Goal: Task Accomplishment & Management: Manage account settings

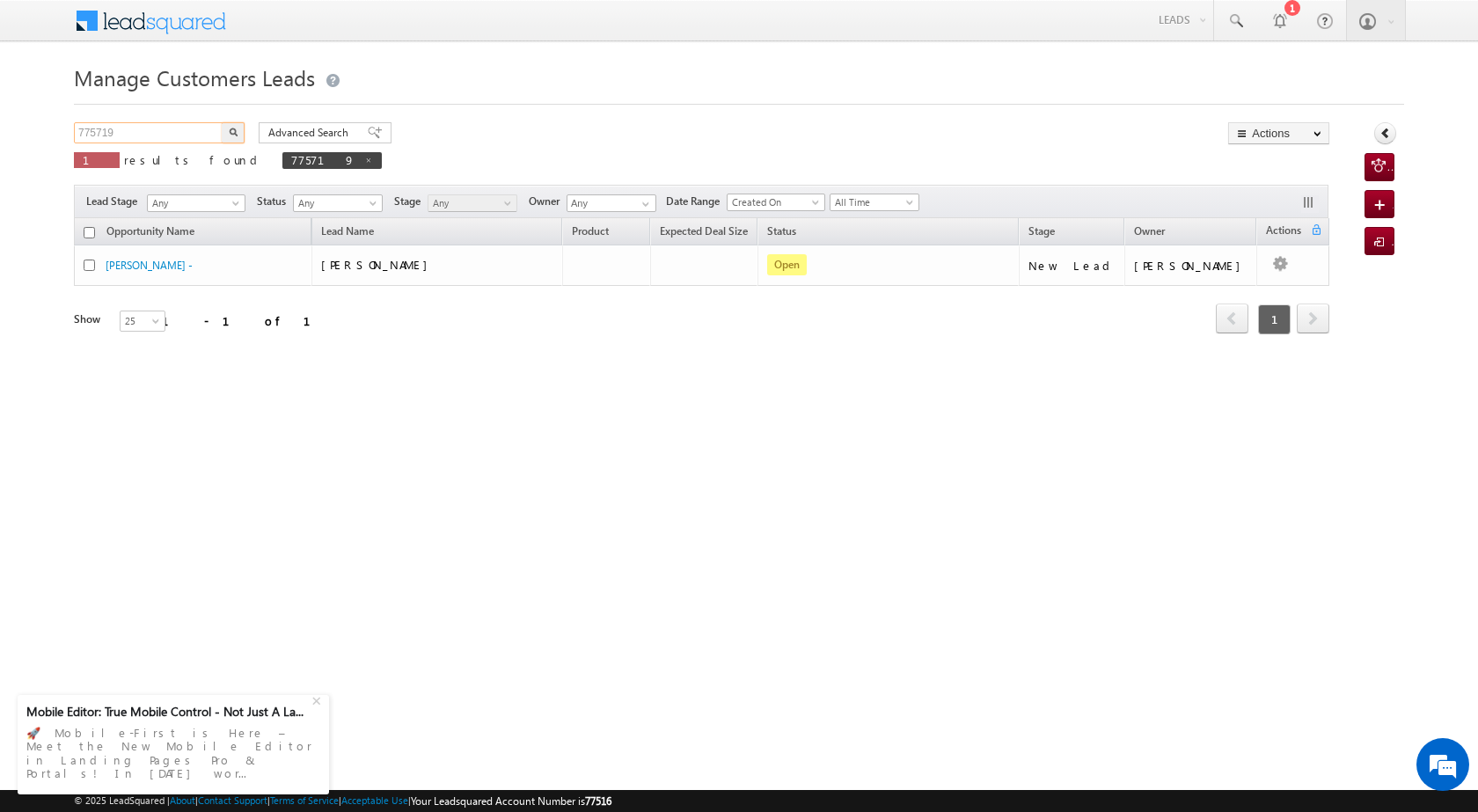
drag, startPoint x: 172, startPoint y: 126, endPoint x: 40, endPoint y: 127, distance: 132.0
click at [0, 118] on body "Menu [PERSON_NAME] [PERSON_NAME] a2@ks erve." at bounding box center [739, 249] width 1478 height 498
paste input "83126"
type input "783126"
click at [239, 132] on button "button" at bounding box center [234, 133] width 23 height 21
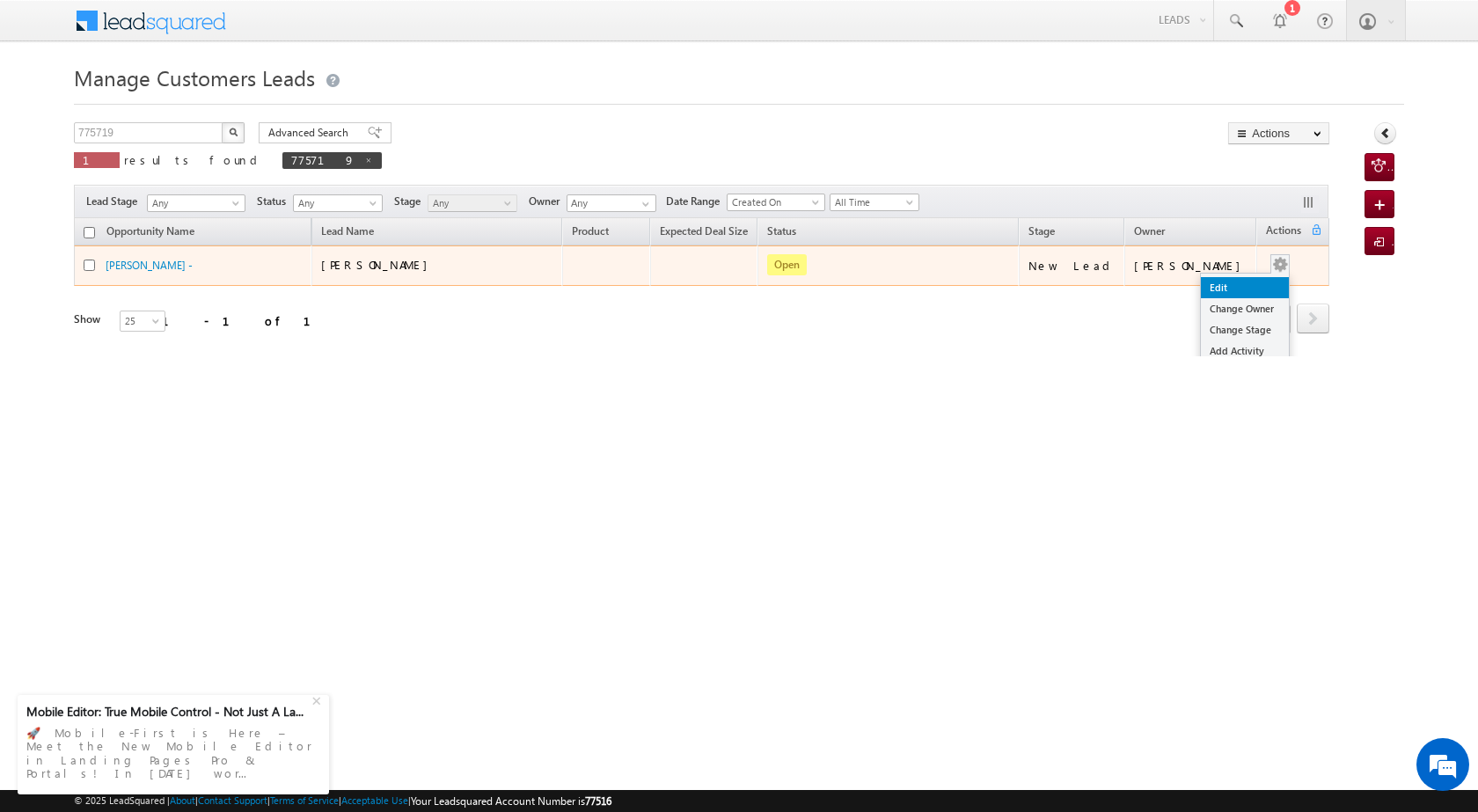
click at [1228, 289] on link "Edit" at bounding box center [1244, 288] width 88 height 21
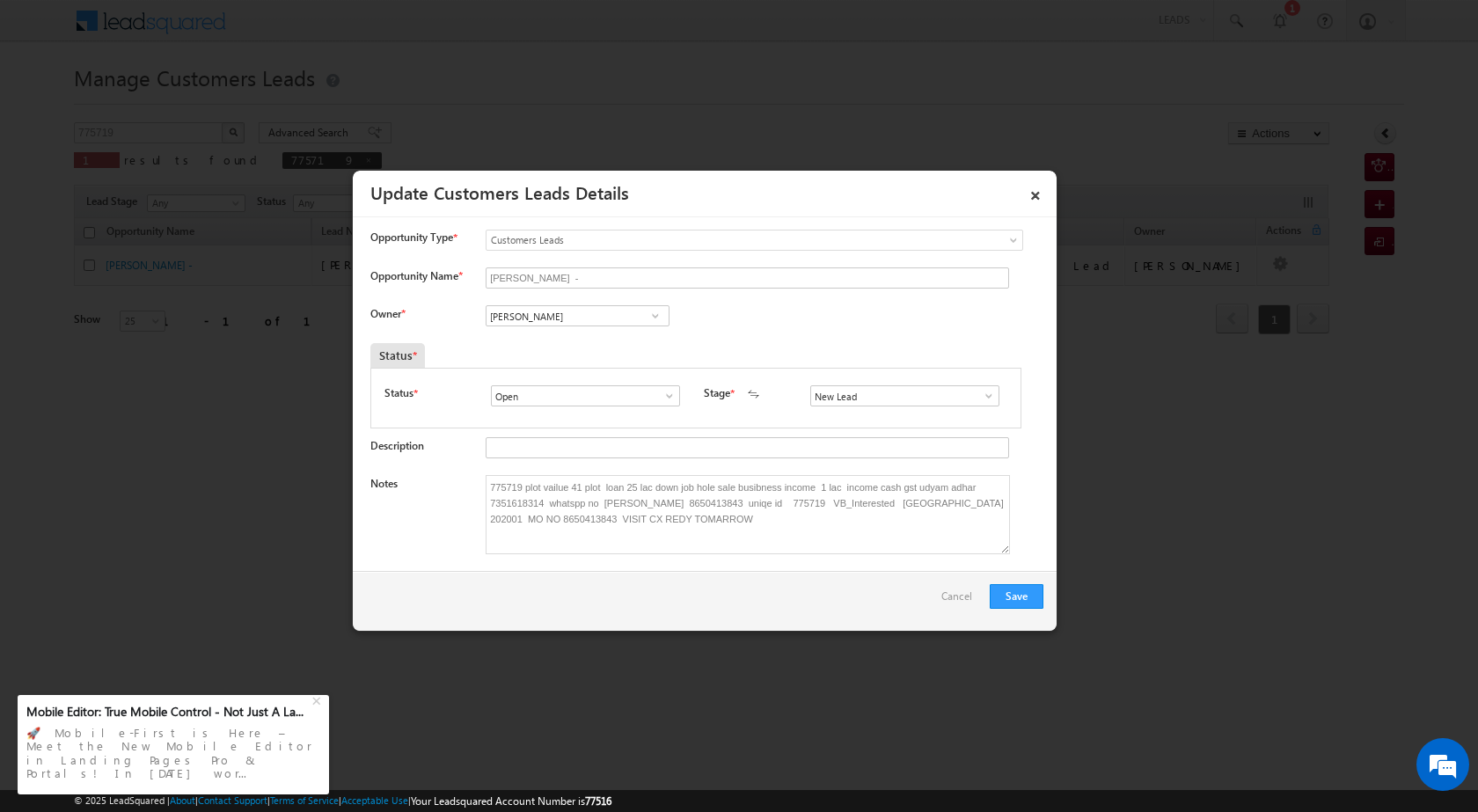
click at [579, 242] on span "Customers Leads" at bounding box center [719, 239] width 465 height 15
click at [1040, 190] on link "×" at bounding box center [1036, 192] width 30 height 31
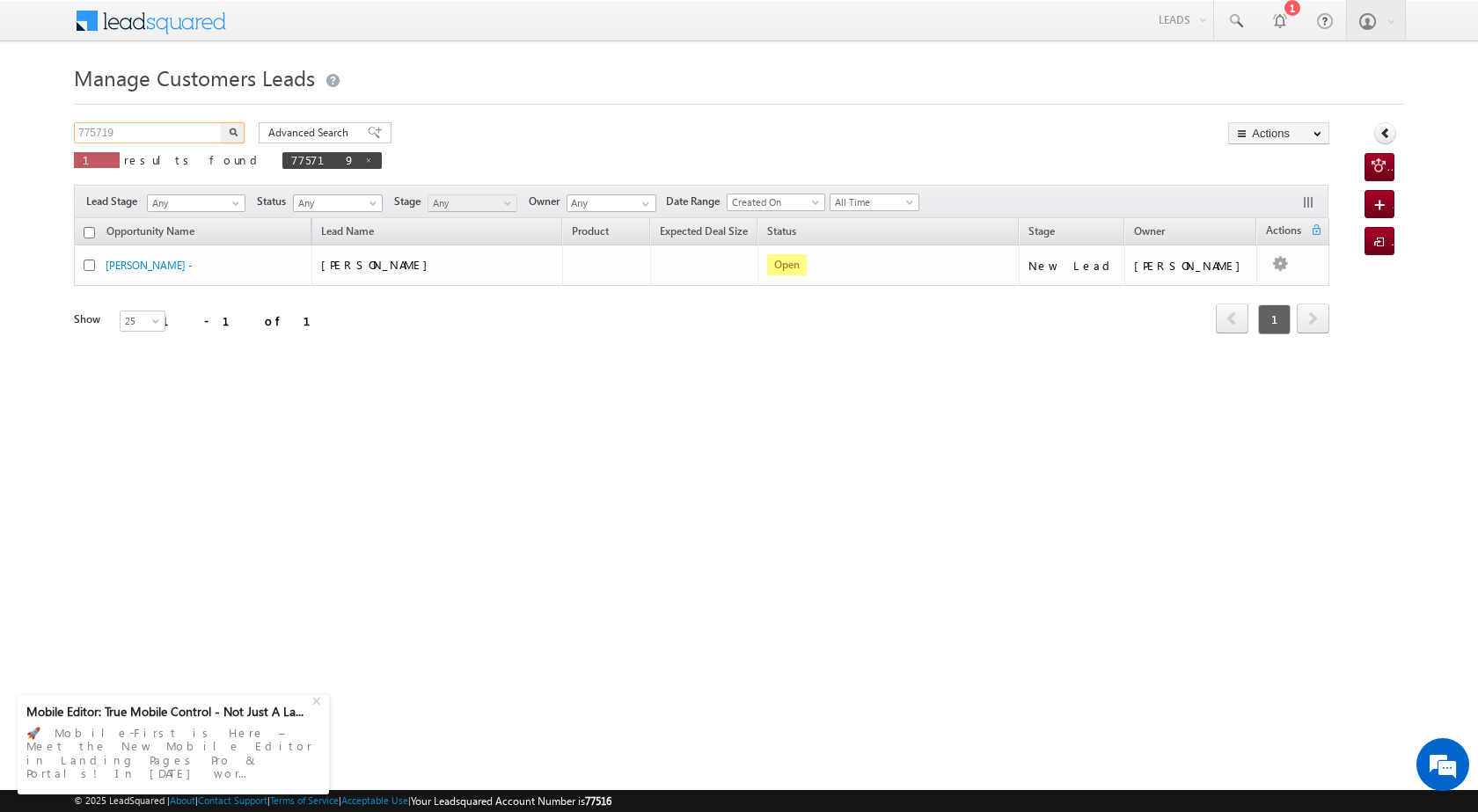
drag, startPoint x: 148, startPoint y: 130, endPoint x: 83, endPoint y: 144, distance: 66.5
click at [57, 125] on body "Menu [PERSON_NAME] [PERSON_NAME] a2@ks erve." at bounding box center [739, 249] width 1478 height 498
paste input "83126"
type input "783126"
click at [227, 132] on button "button" at bounding box center [234, 133] width 23 height 21
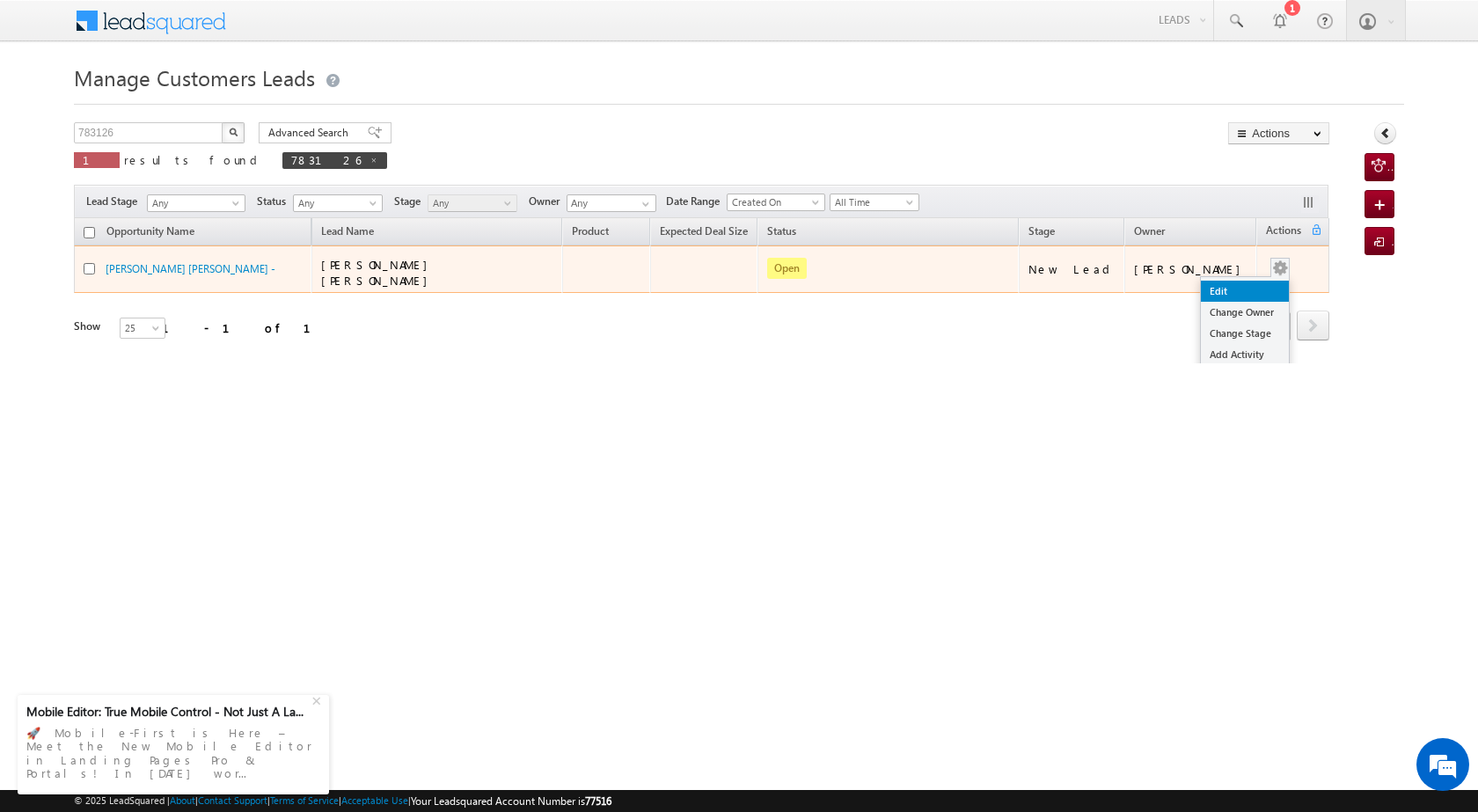
click at [1251, 281] on link "Edit" at bounding box center [1244, 292] width 88 height 21
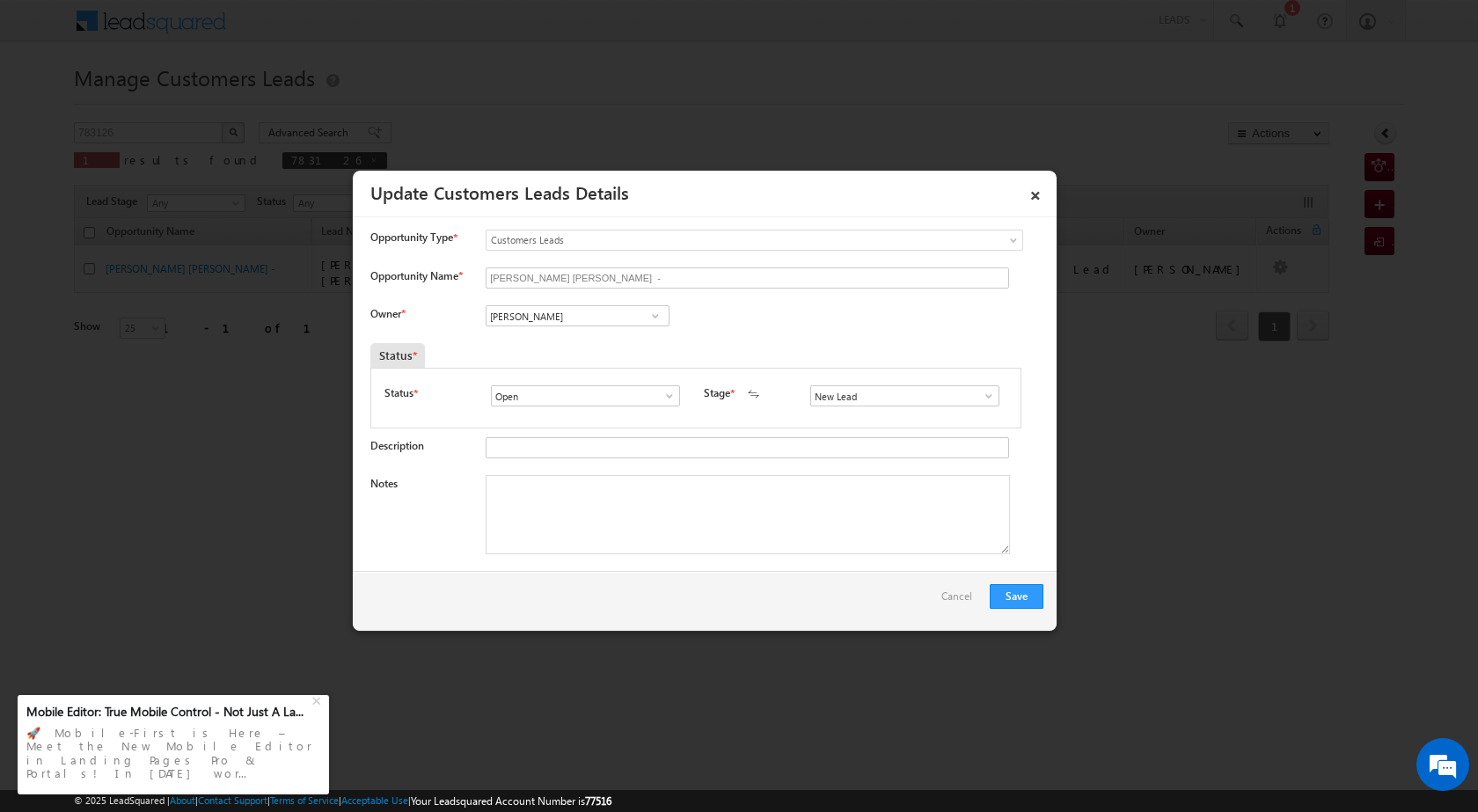
click at [656, 314] on span at bounding box center [655, 316] width 17 height 14
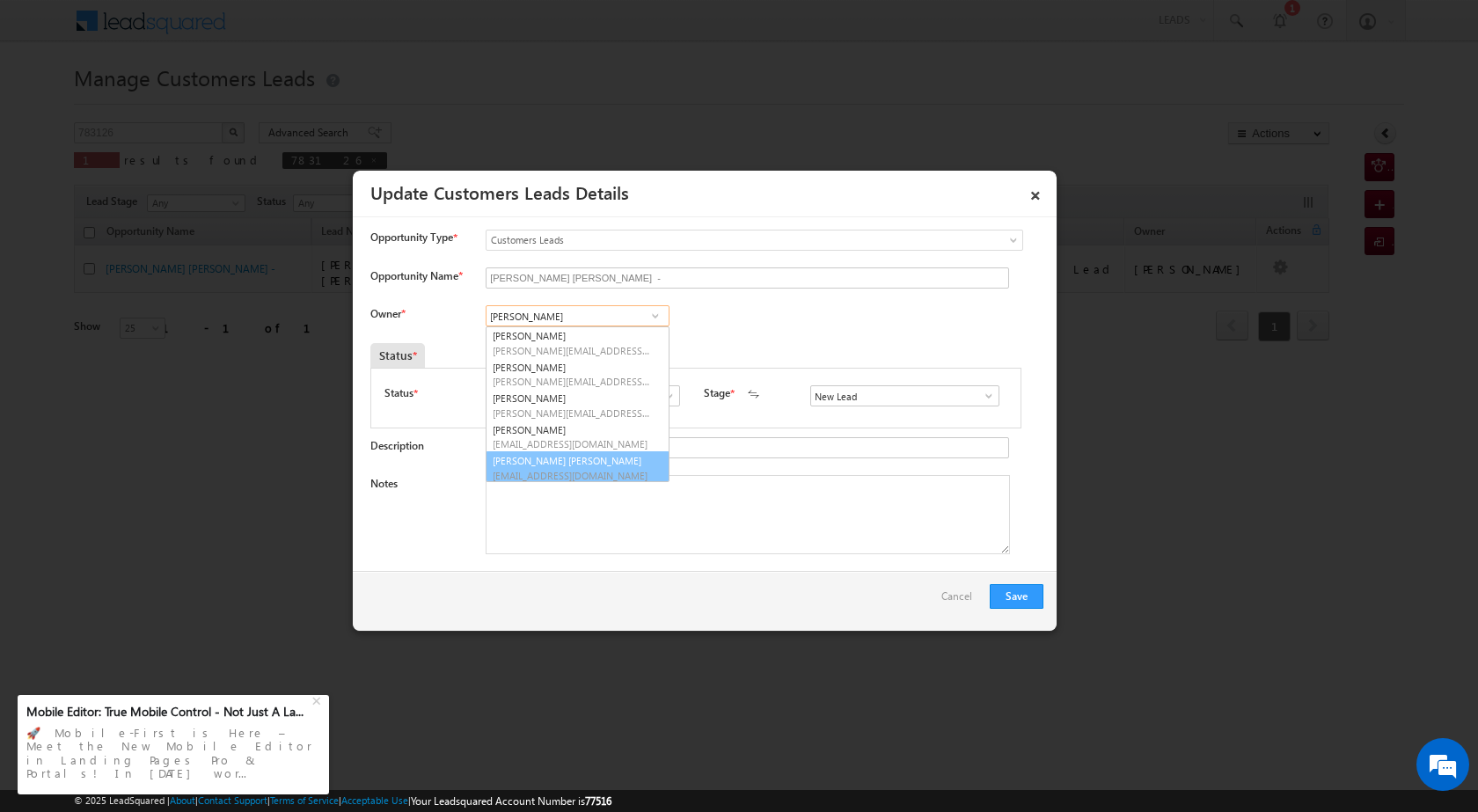
scroll to position [5, 0]
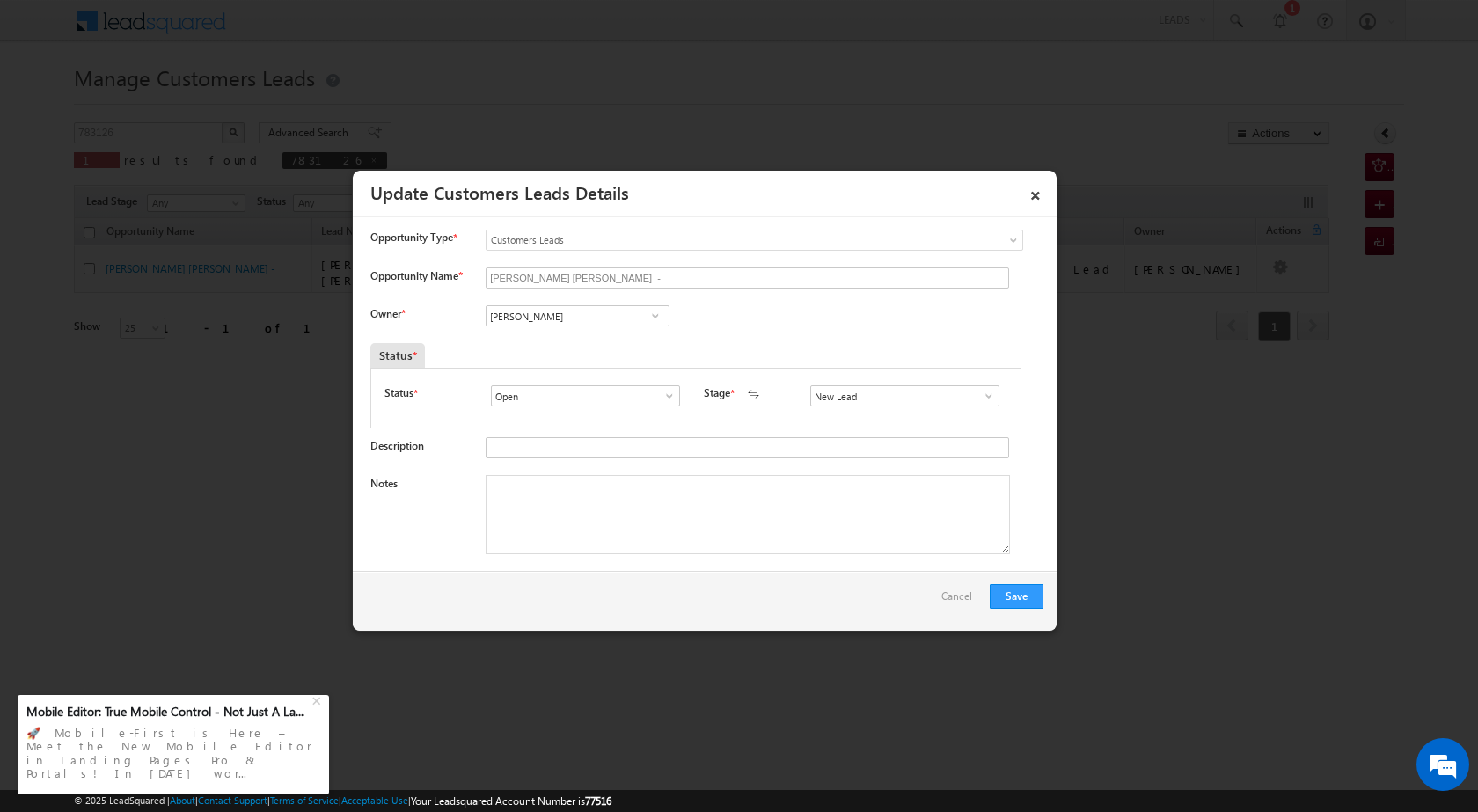
click at [664, 402] on span at bounding box center [669, 396] width 17 height 14
click at [668, 402] on span at bounding box center [669, 396] width 17 height 14
click at [668, 401] on span at bounding box center [669, 396] width 17 height 14
click at [668, 395] on span at bounding box center [669, 396] width 17 height 14
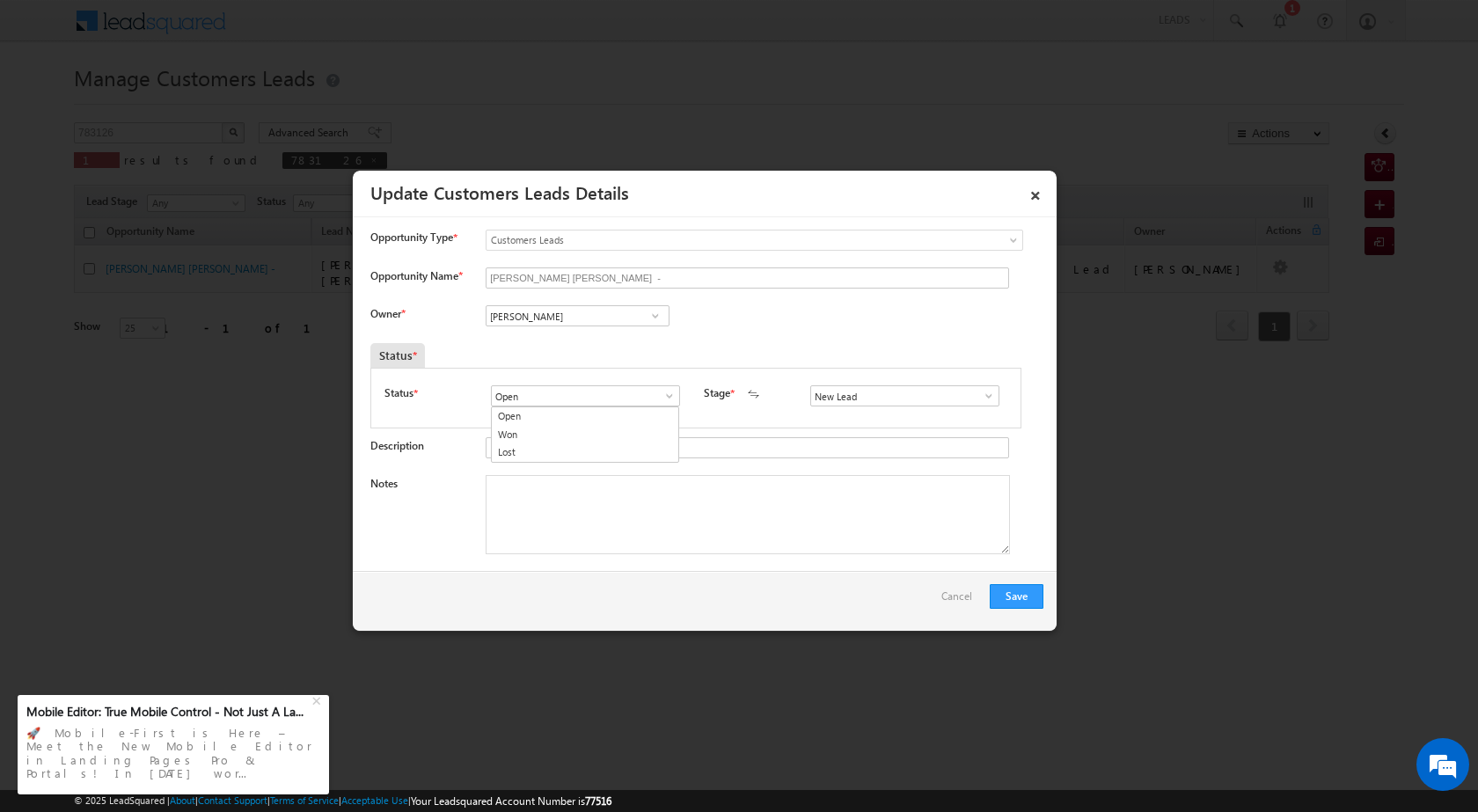
click at [655, 309] on span at bounding box center [655, 316] width 17 height 14
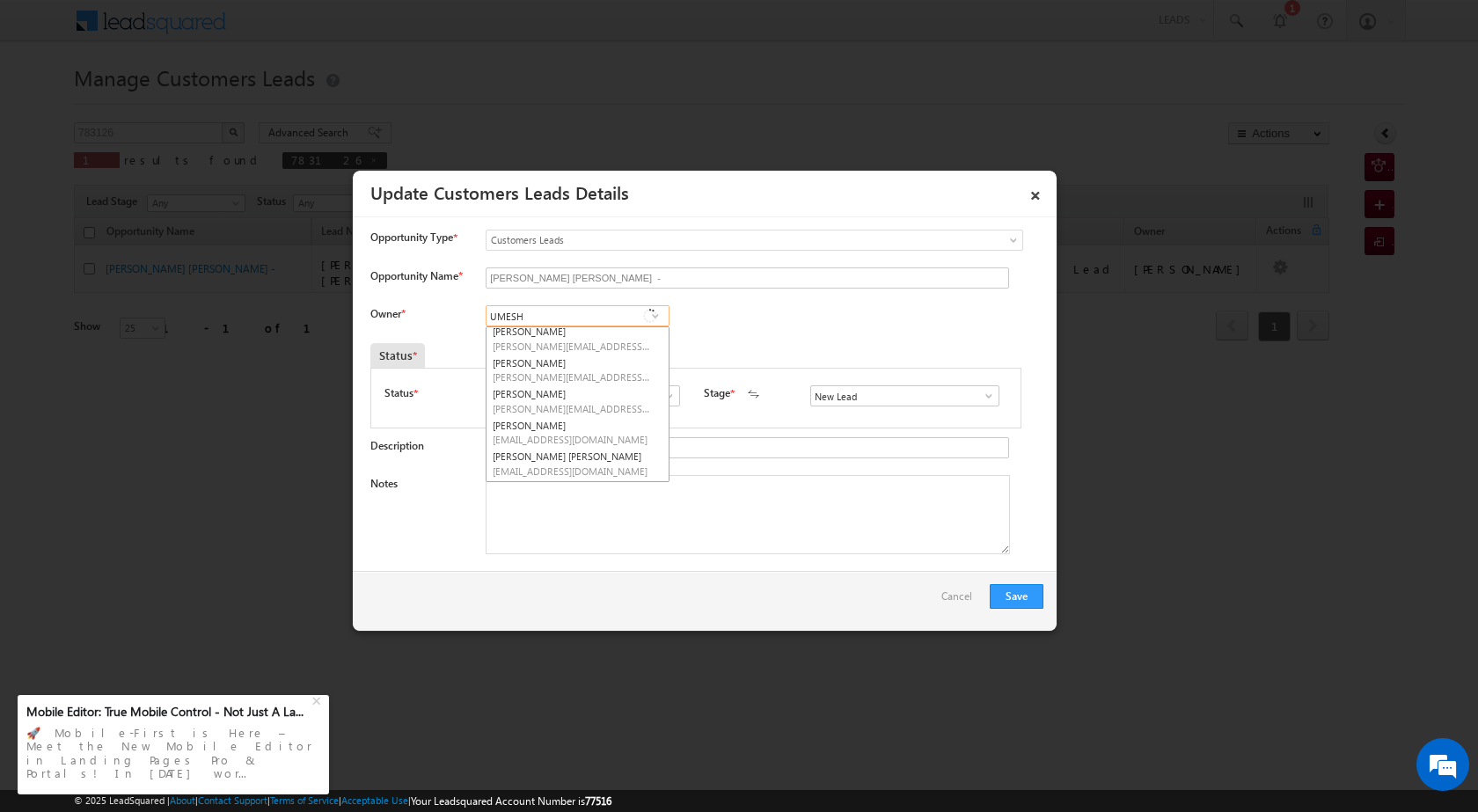
scroll to position [0, 0]
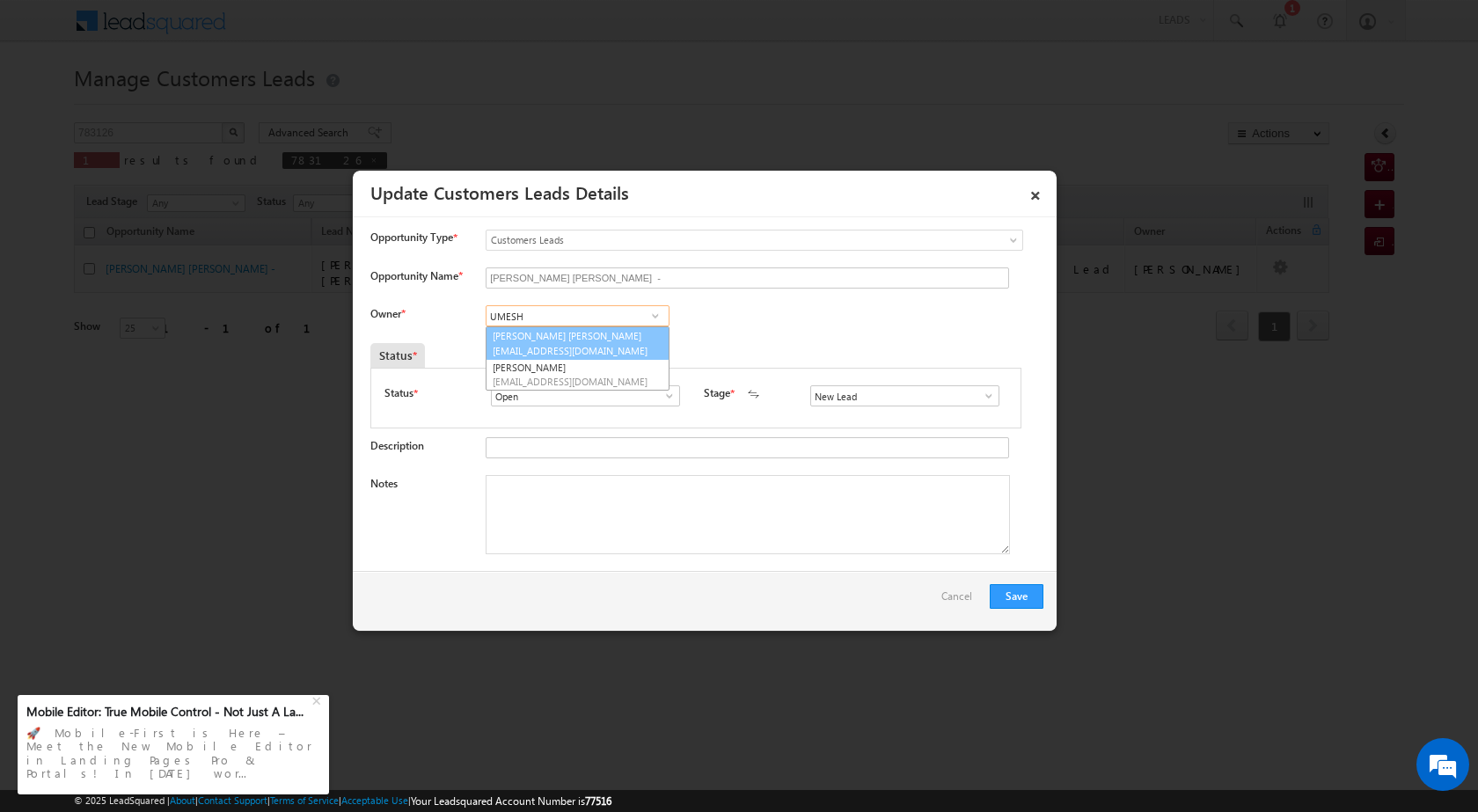
click at [597, 331] on link "[PERSON_NAME] Bhagat [EMAIL_ADDRESS][DOMAIN_NAME]" at bounding box center [578, 343] width 184 height 34
type input "[PERSON_NAME] [PERSON_NAME]"
click at [733, 555] on div "Notes" at bounding box center [706, 518] width 673 height 88
click at [725, 528] on textarea "Notes" at bounding box center [748, 515] width 525 height 79
paste textarea "783126"
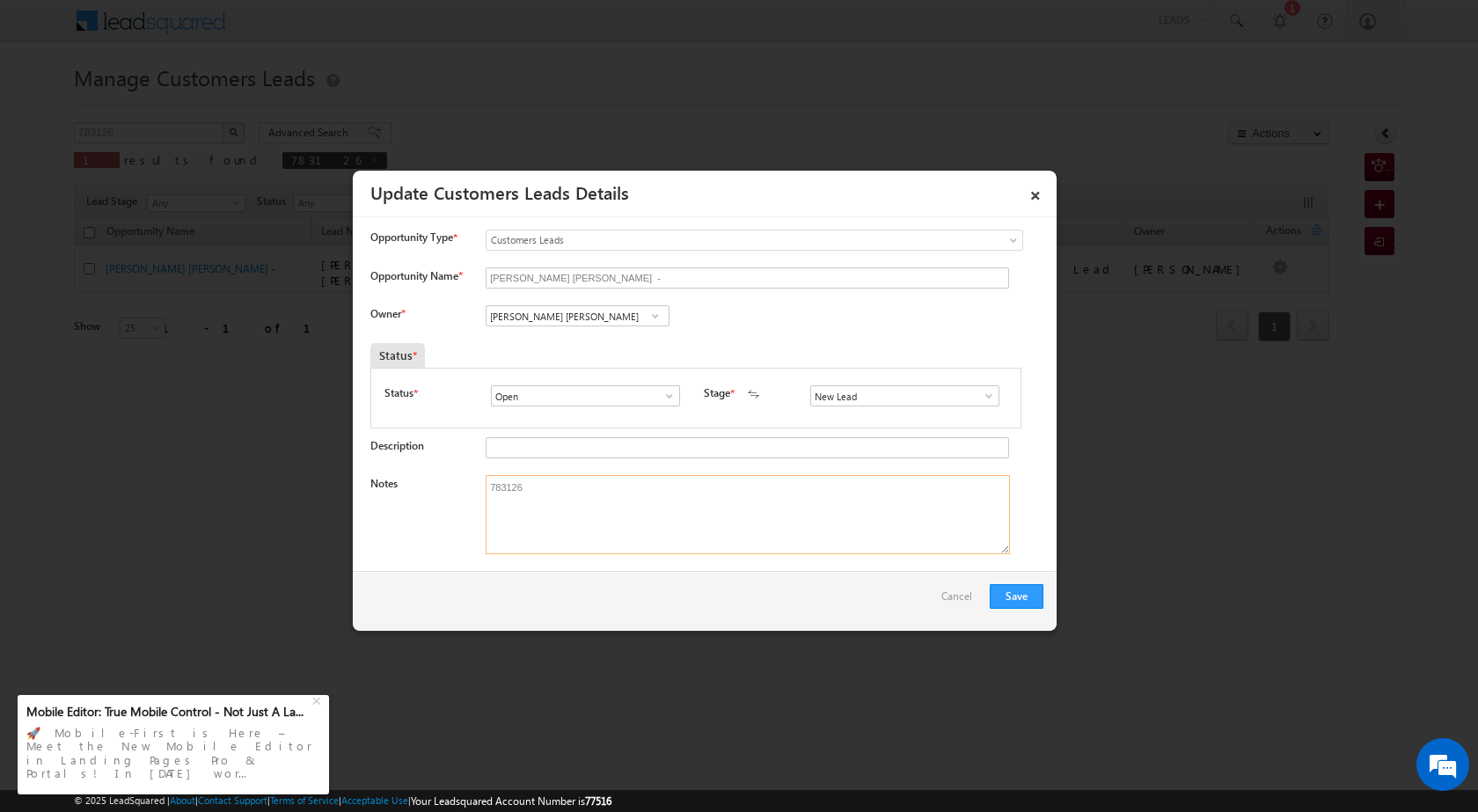
click at [645, 490] on textarea "783126" at bounding box center [748, 515] width 525 height 79
paste textarea "PROPERTY VAILUE 10 LAC LOAN MAOUNT 5 LAC LOAN BUSINESS SHOP KIRANA SHOP INCOME …"
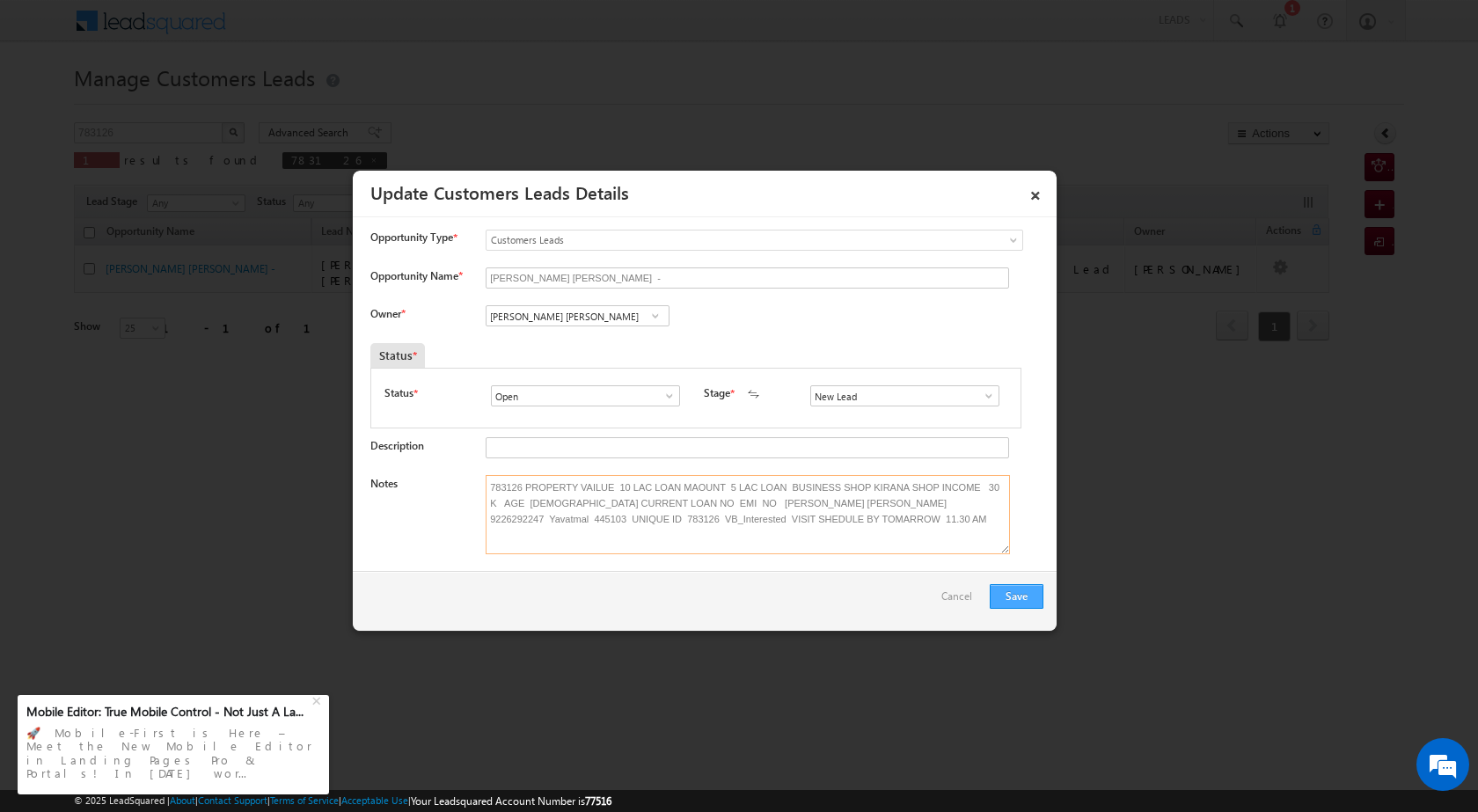
type textarea "783126 PROPERTY VAILUE 10 LAC LOAN MAOUNT 5 LAC LOAN BUSINESS SHOP KIRANA SHOP …"
click at [1023, 598] on button "Save" at bounding box center [1017, 597] width 54 height 25
